Goal: Find contact information

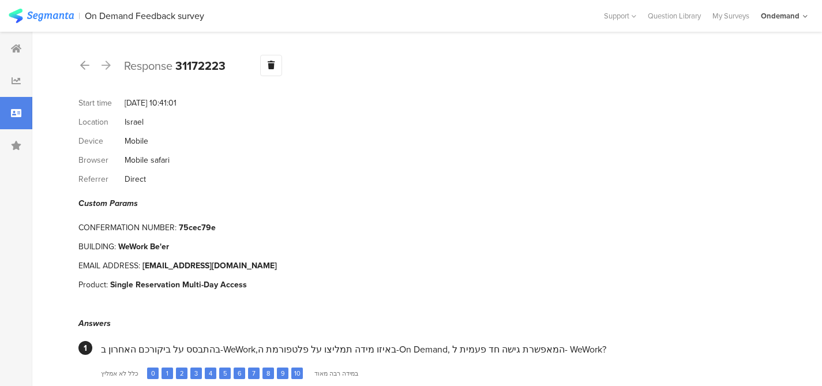
click at [183, 260] on div "[EMAIL_ADDRESS][DOMAIN_NAME]" at bounding box center [210, 266] width 134 height 12
click at [183, 260] on div "kacherova@gmail.com" at bounding box center [210, 266] width 134 height 12
copy div "kacherova@gmail.com"
